Goal: Navigation & Orientation: Find specific page/section

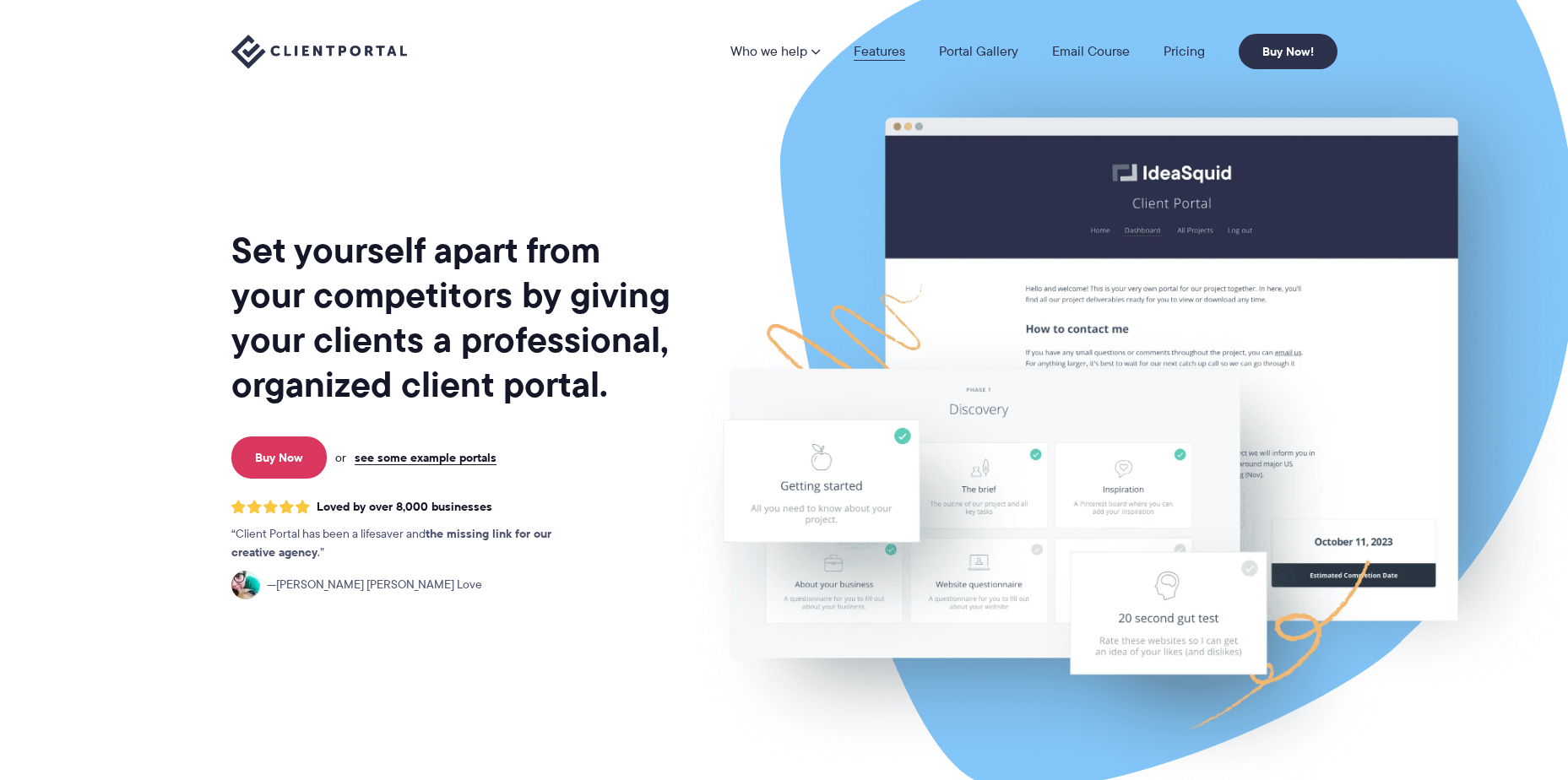
click at [870, 48] on link "Features" at bounding box center [879, 51] width 51 height 14
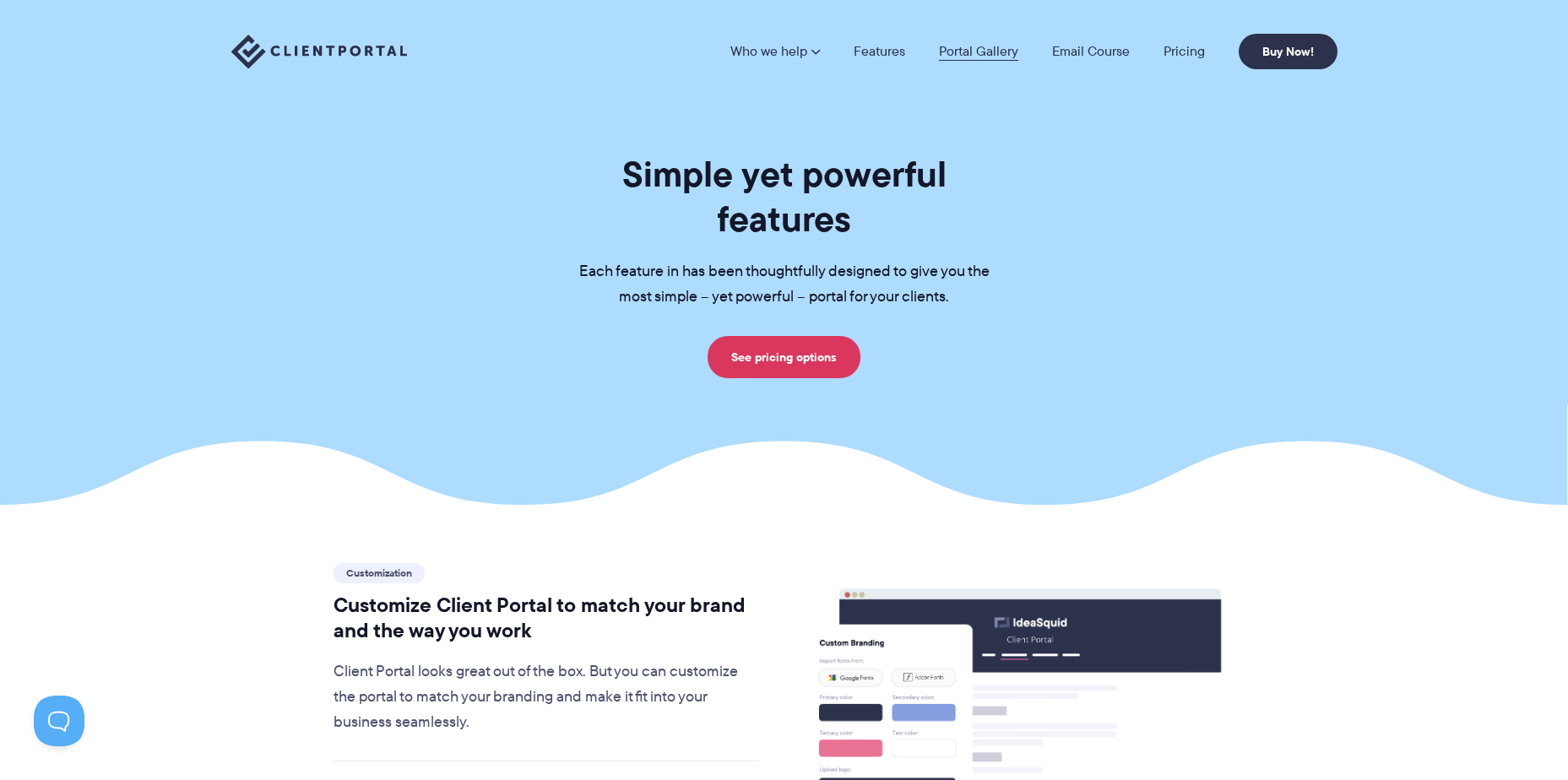
click at [962, 58] on link "Portal Gallery" at bounding box center [979, 51] width 80 height 14
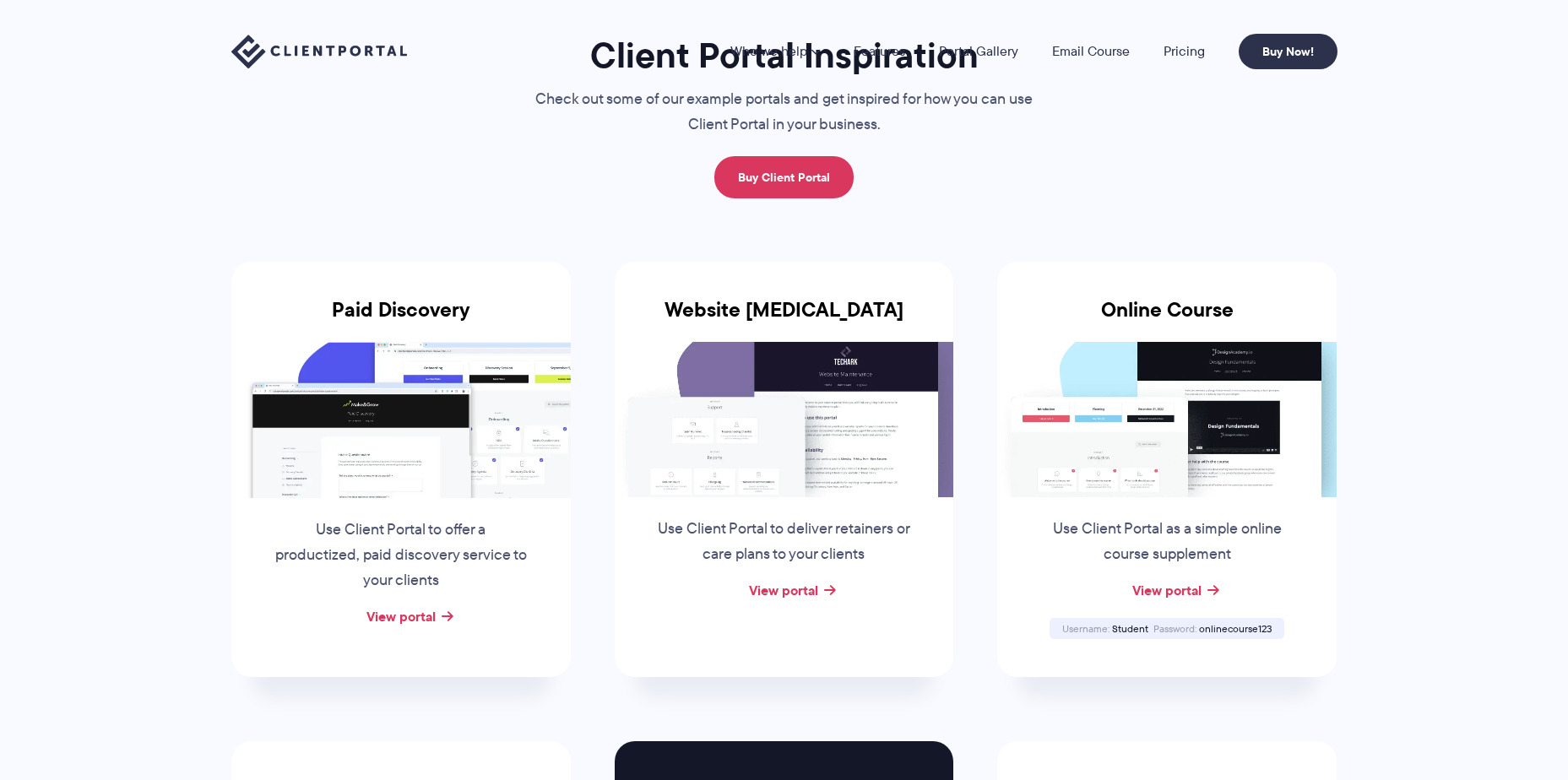
scroll to position [338, 0]
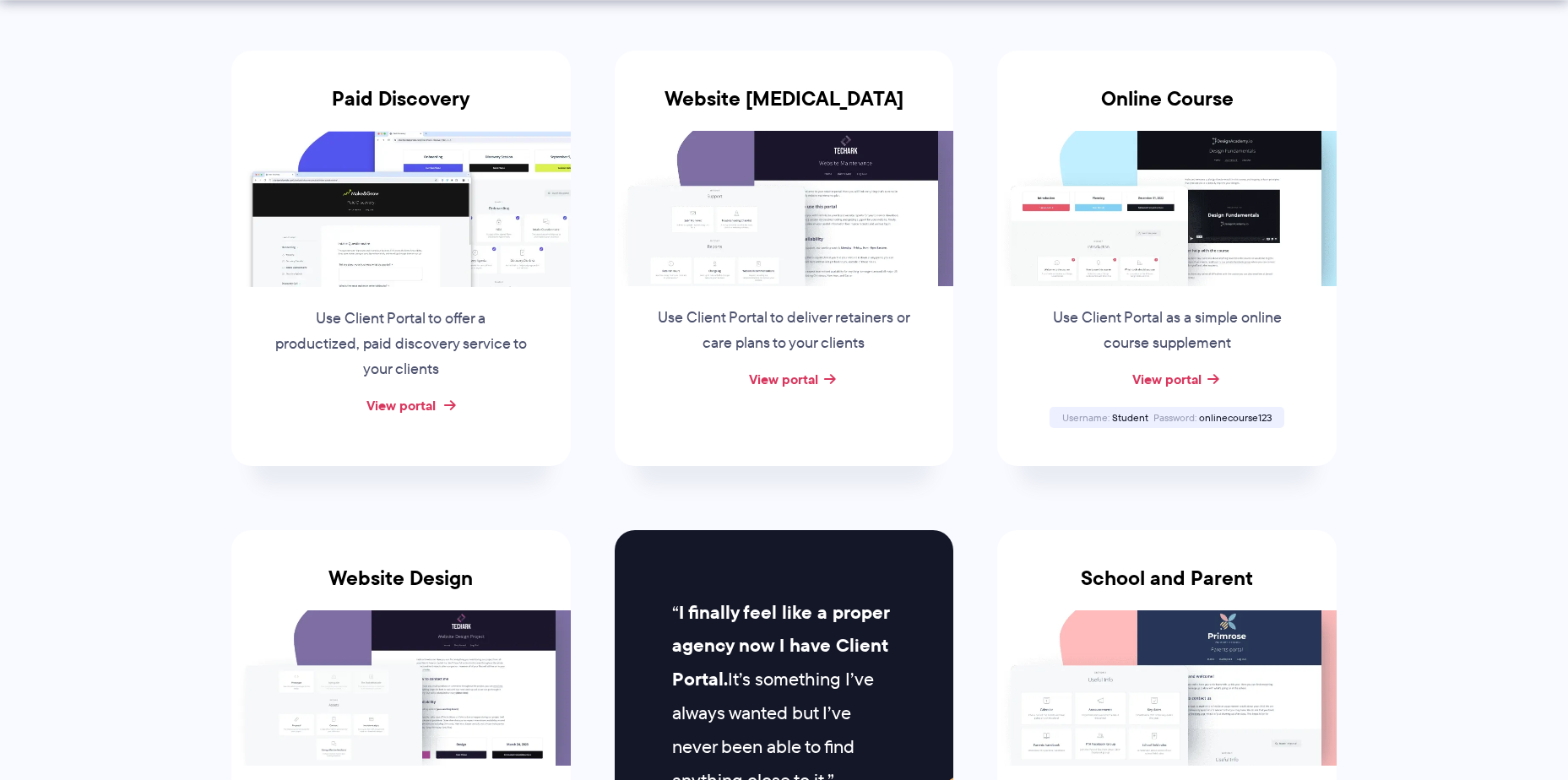
click at [405, 407] on link "View portal" at bounding box center [401, 405] width 69 height 20
